Goal: Transaction & Acquisition: Purchase product/service

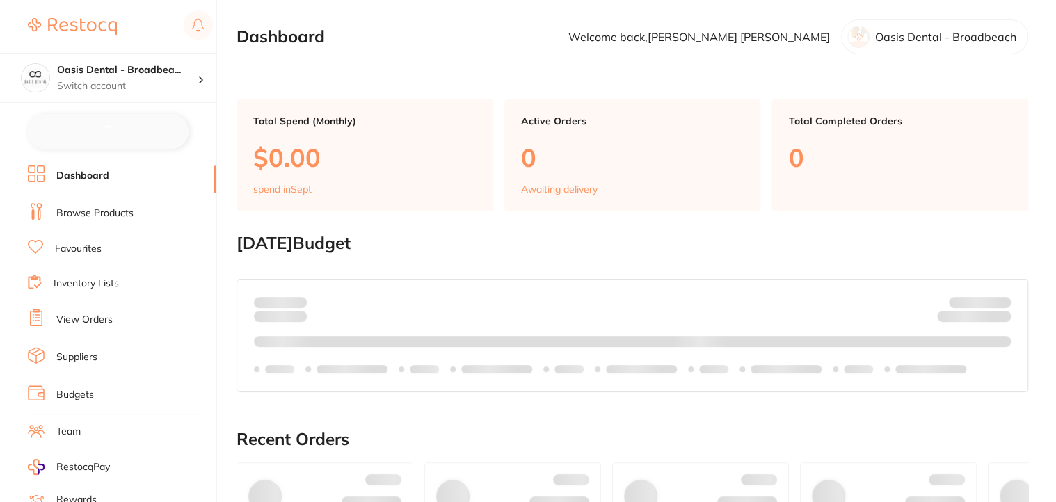
checkbox input "false"
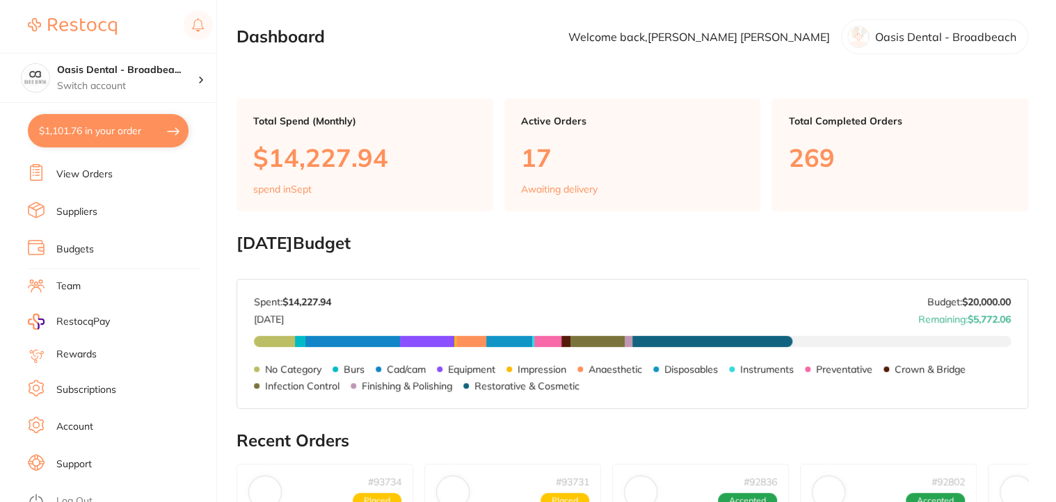
scroll to position [145, 0]
click at [72, 495] on link "Log Out" at bounding box center [74, 501] width 36 height 14
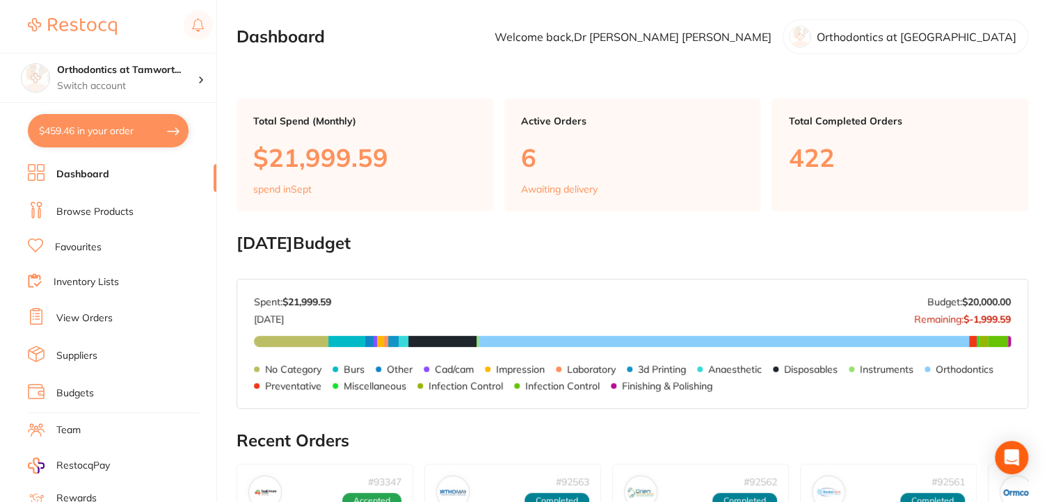
click at [90, 214] on link "Browse Products" at bounding box center [94, 212] width 77 height 14
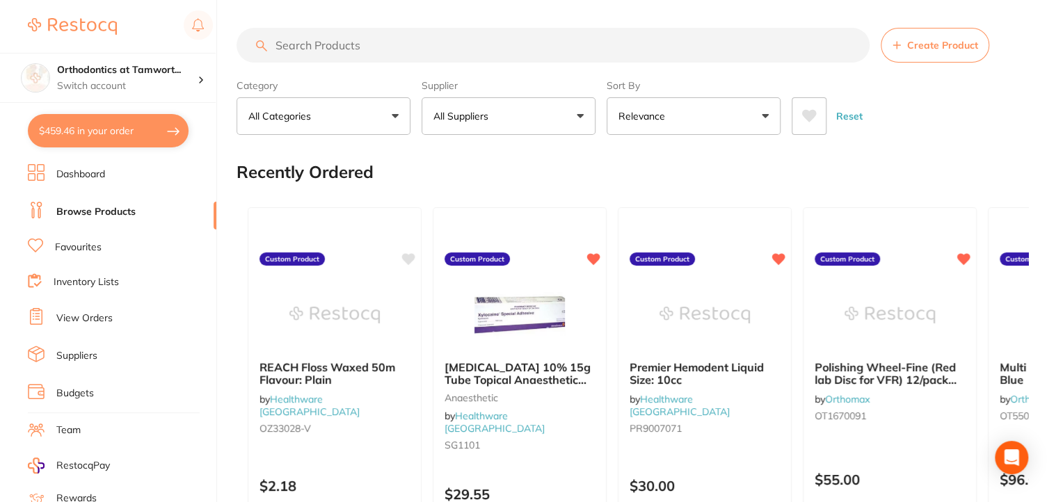
click at [358, 37] on input "search" at bounding box center [552, 45] width 633 height 35
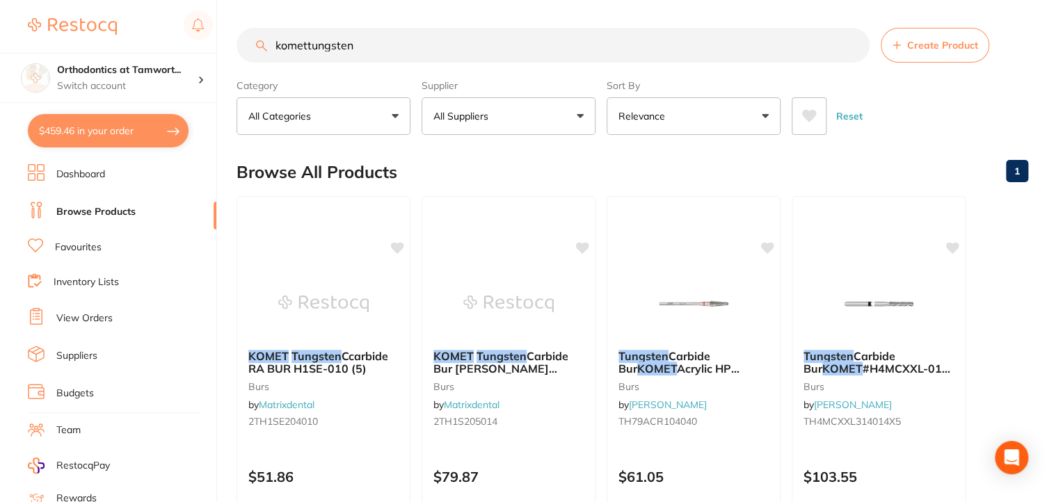
click at [306, 45] on input "komettungsten" at bounding box center [552, 45] width 633 height 35
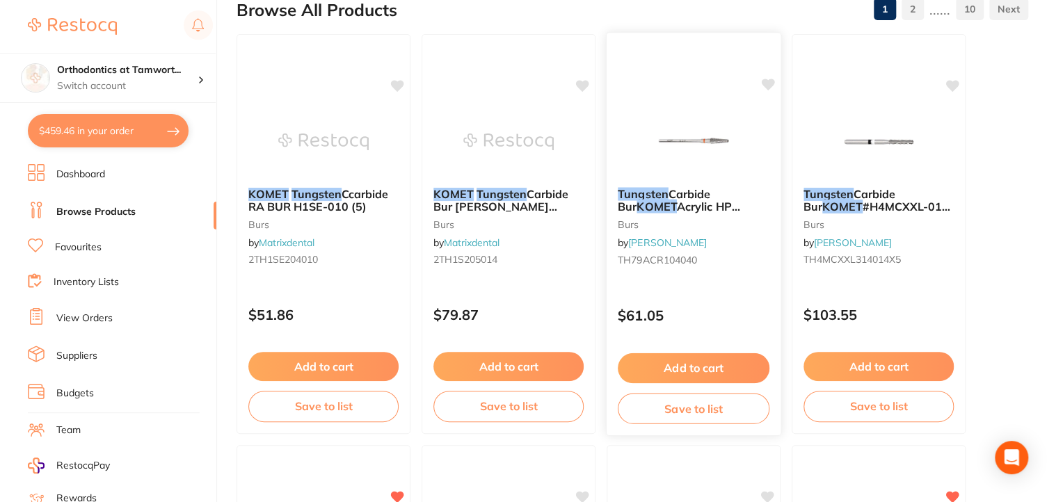
scroll to position [209, 0]
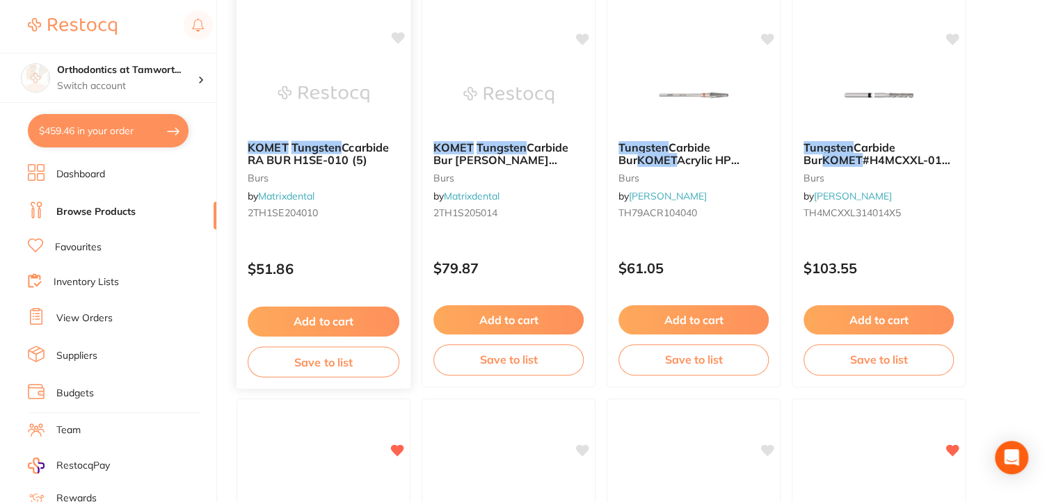
type input "komet tungsten"
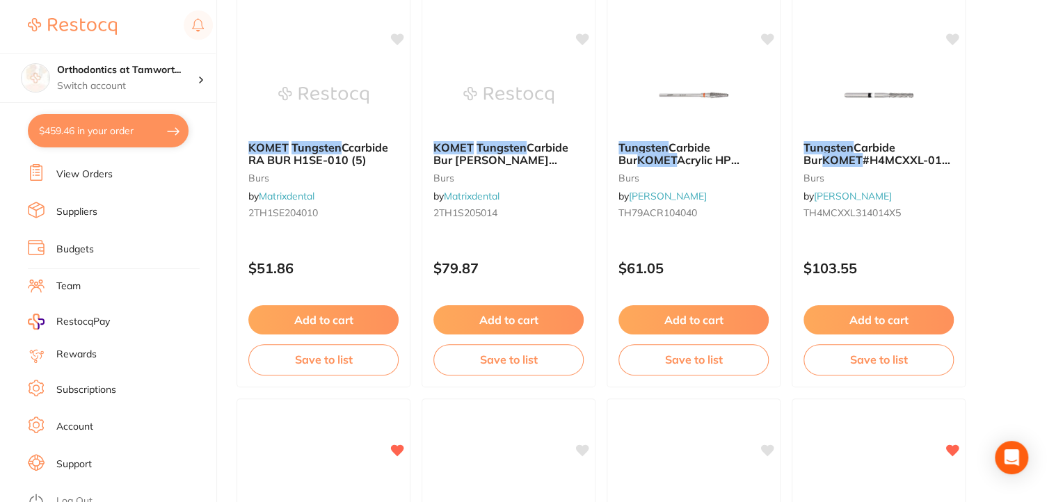
scroll to position [145, 0]
click at [86, 494] on link "Log Out" at bounding box center [74, 501] width 36 height 14
